Goal: Find contact information: Find contact information

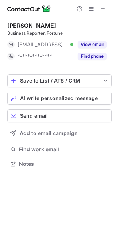
scroll to position [159, 116]
click at [105, 8] on span at bounding box center [103, 9] width 6 height 6
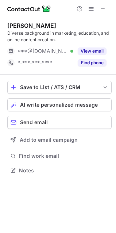
scroll to position [166, 116]
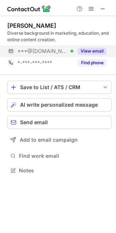
click at [98, 49] on button "View email" at bounding box center [92, 51] width 29 height 7
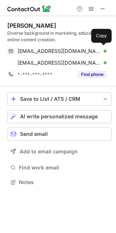
scroll to position [177, 116]
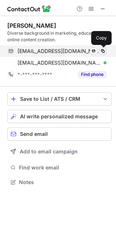
click at [106, 50] on span at bounding box center [103, 51] width 6 height 6
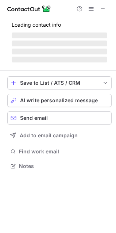
scroll to position [171, 116]
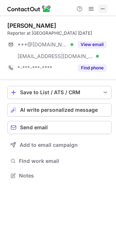
click at [101, 10] on span at bounding box center [103, 9] width 6 height 6
